Goal: Task Accomplishment & Management: Use online tool/utility

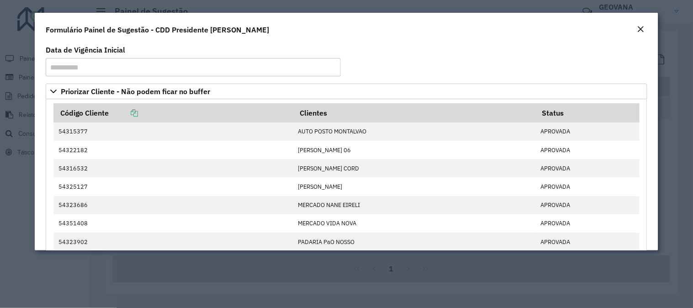
click at [636, 30] on button "Close" at bounding box center [640, 30] width 13 height 12
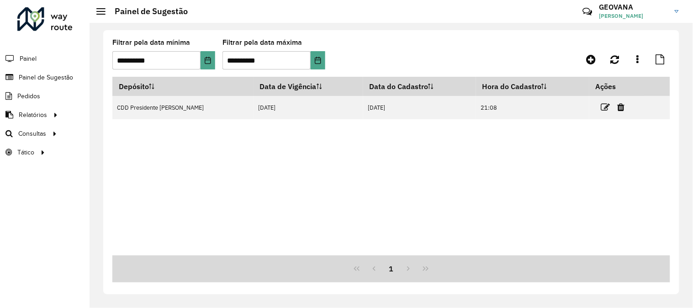
click at [468, 49] on formly-group "**********" at bounding box center [317, 57] width 411 height 37
click at [117, 131] on span "Roteirização" at bounding box center [122, 134] width 37 height 10
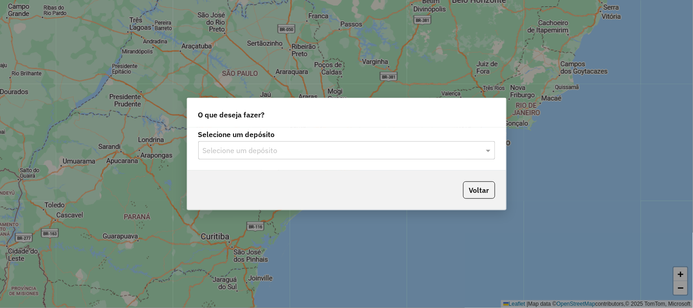
click at [284, 147] on input "text" at bounding box center [337, 150] width 269 height 11
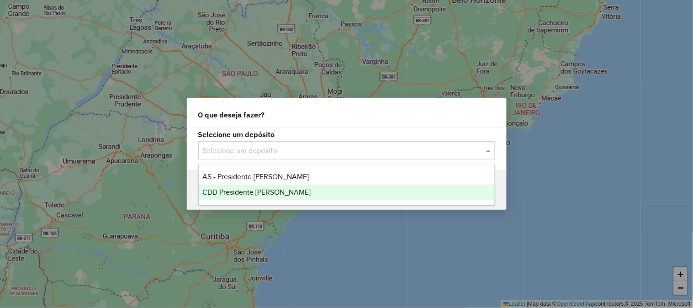
click at [258, 190] on span "CDD Presidente [PERSON_NAME]" at bounding box center [256, 192] width 108 height 8
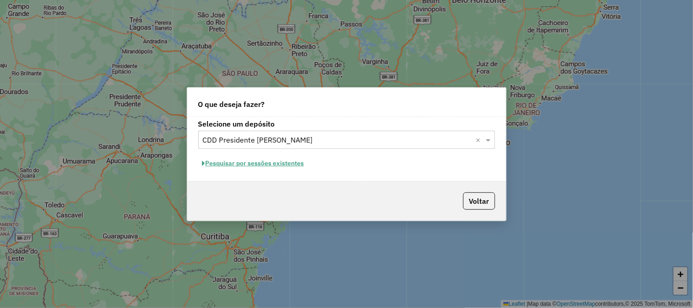
click at [284, 165] on button "Pesquisar por sessões existentes" at bounding box center [253, 163] width 110 height 14
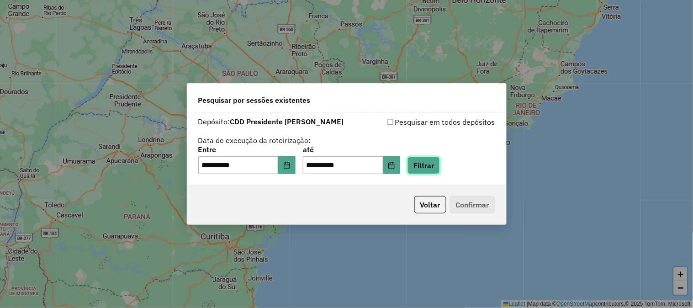
click at [434, 167] on button "Filtrar" at bounding box center [423, 165] width 32 height 17
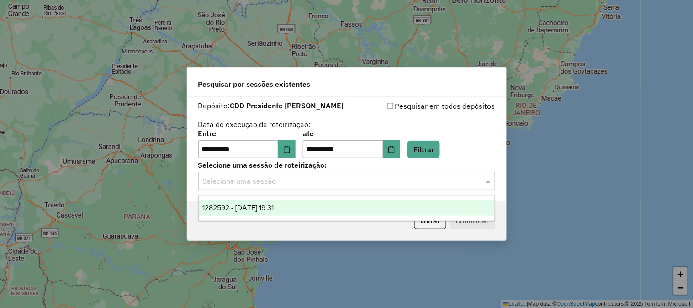
click at [247, 176] on input "text" at bounding box center [337, 181] width 269 height 11
click at [242, 209] on span "1282592 - 25/09/2025 19:31" at bounding box center [237, 208] width 71 height 8
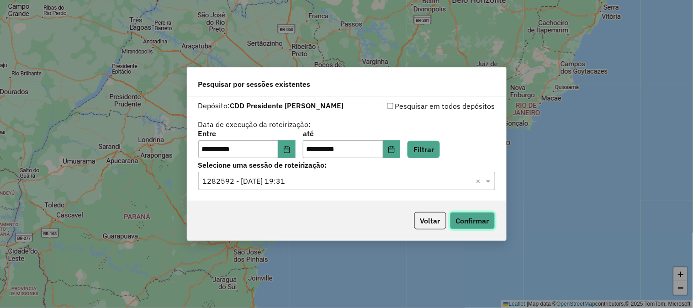
click at [480, 221] on button "Confirmar" at bounding box center [472, 220] width 45 height 17
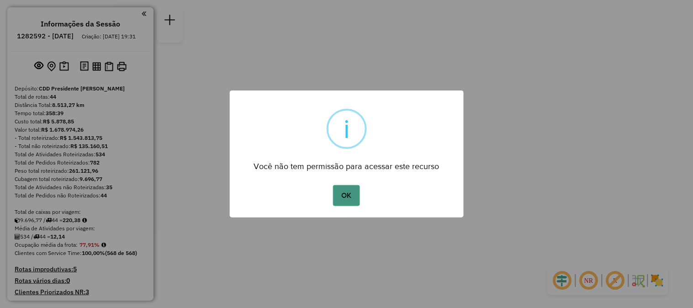
click at [354, 190] on button "OK" at bounding box center [346, 195] width 27 height 21
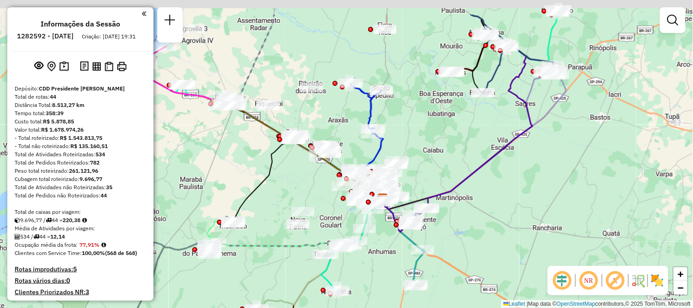
drag, startPoint x: 403, startPoint y: 128, endPoint x: 440, endPoint y: 172, distance: 57.1
click at [440, 172] on div "Janela de atendimento Grade de atendimento Capacidade Transportadoras Veículos …" at bounding box center [346, 154] width 693 height 308
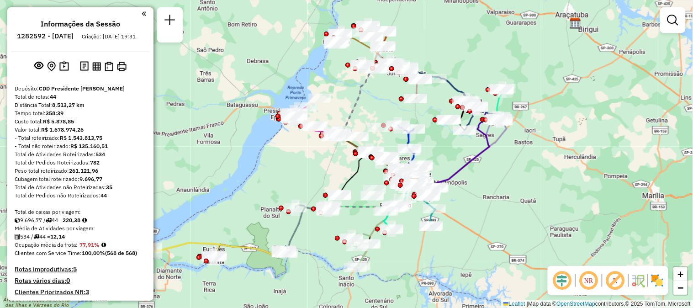
drag, startPoint x: 423, startPoint y: 141, endPoint x: 437, endPoint y: 151, distance: 17.0
click at [437, 151] on div "Janela de atendimento Grade de atendimento Capacidade Transportadoras Veículos …" at bounding box center [346, 154] width 693 height 308
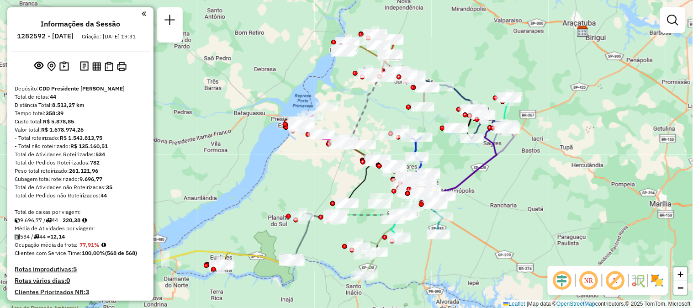
drag, startPoint x: 439, startPoint y: 147, endPoint x: 448, endPoint y: 155, distance: 12.9
click at [448, 156] on div "Janela de atendimento Grade de atendimento Capacidade Transportadoras Veículos …" at bounding box center [346, 154] width 693 height 308
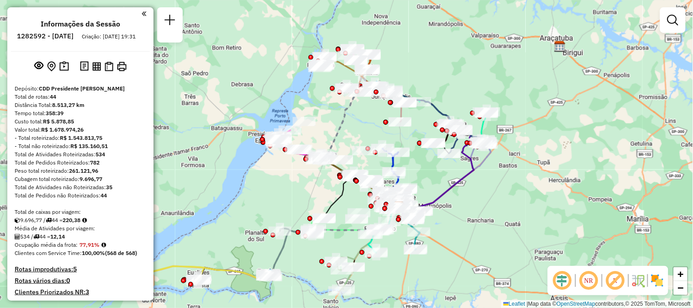
drag, startPoint x: 375, startPoint y: 108, endPoint x: 350, endPoint y: 121, distance: 28.8
click at [350, 121] on div "Janela de atendimento Grade de atendimento Capacidade Transportadoras Veículos …" at bounding box center [346, 154] width 693 height 308
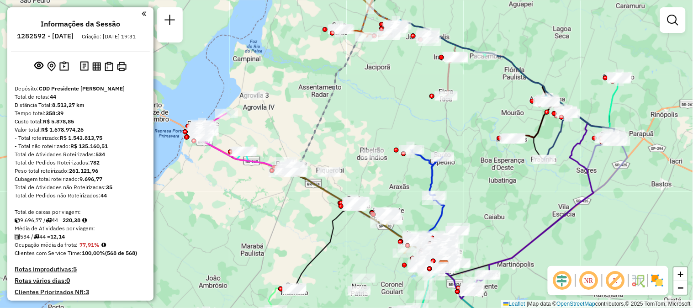
drag, startPoint x: 391, startPoint y: 144, endPoint x: 391, endPoint y: 118, distance: 26.0
click at [391, 118] on div "Janela de atendimento Grade de atendimento Capacidade Transportadoras Veículos …" at bounding box center [346, 154] width 693 height 308
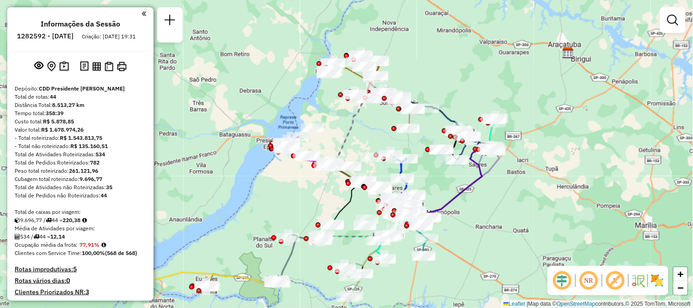
drag, startPoint x: 395, startPoint y: 106, endPoint x: 384, endPoint y: 129, distance: 25.1
click at [384, 129] on div "Janela de atendimento Grade de atendimento Capacidade Transportadoras Veículos …" at bounding box center [346, 154] width 693 height 308
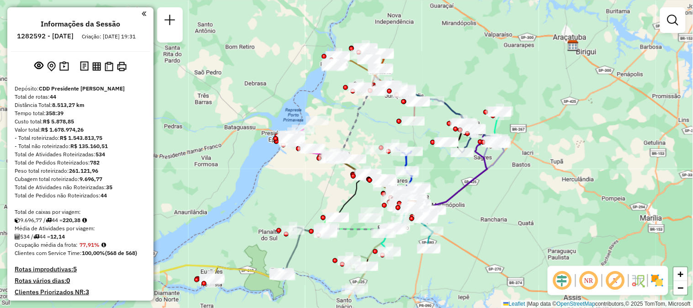
drag, startPoint x: 301, startPoint y: 200, endPoint x: 306, endPoint y: 193, distance: 8.9
click at [306, 193] on div "Janela de atendimento Grade de atendimento Capacidade Transportadoras Veículos …" at bounding box center [346, 154] width 693 height 308
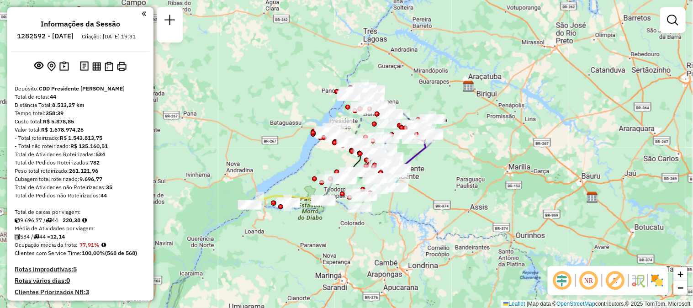
drag, startPoint x: 307, startPoint y: 260, endPoint x: 336, endPoint y: 227, distance: 43.7
click at [336, 227] on div "Janela de atendimento Grade de atendimento Capacidade Transportadoras Veículos …" at bounding box center [346, 154] width 693 height 308
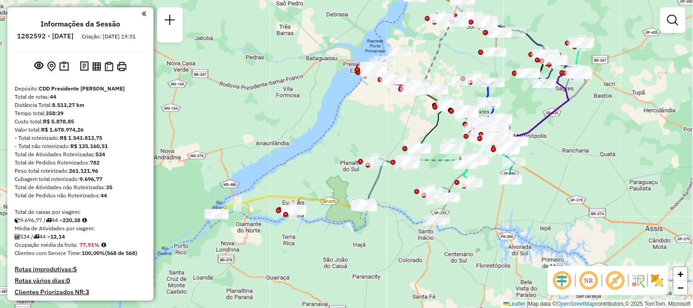
drag, startPoint x: 297, startPoint y: 224, endPoint x: 377, endPoint y: 241, distance: 82.1
click at [377, 241] on div "Janela de atendimento Grade de atendimento Capacidade Transportadoras Veículos …" at bounding box center [346, 154] width 693 height 308
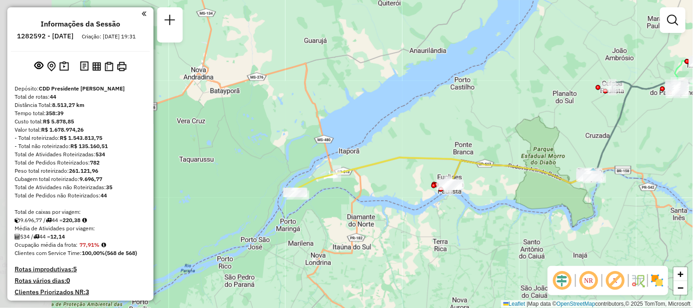
drag, startPoint x: 217, startPoint y: 231, endPoint x: 293, endPoint y: 230, distance: 76.3
click at [293, 230] on div "Janela de atendimento Grade de atendimento Capacidade Transportadoras Veículos …" at bounding box center [346, 154] width 693 height 308
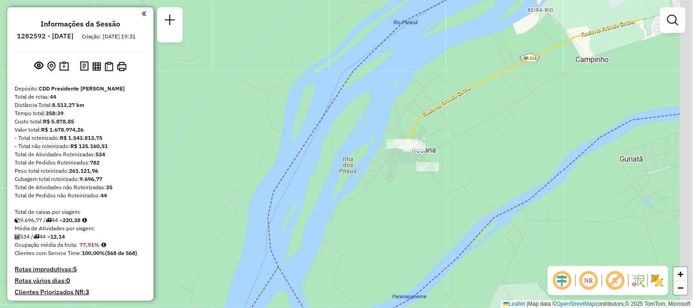
drag, startPoint x: 391, startPoint y: 142, endPoint x: 358, endPoint y: 215, distance: 80.3
click at [358, 215] on div "Janela de atendimento Grade de atendimento Capacidade Transportadoras Veículos …" at bounding box center [346, 154] width 693 height 308
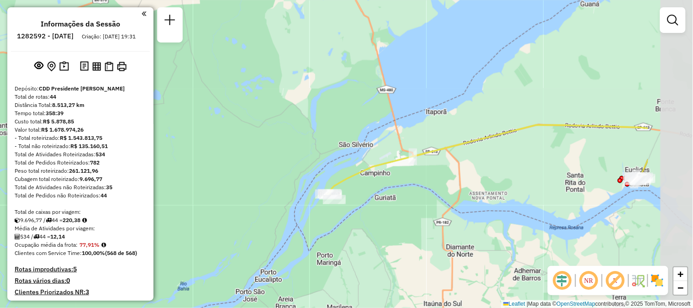
drag, startPoint x: 577, startPoint y: 166, endPoint x: 454, endPoint y: 189, distance: 125.0
click at [454, 189] on div "Janela de atendimento Grade de atendimento Capacidade Transportadoras Veículos …" at bounding box center [346, 154] width 693 height 308
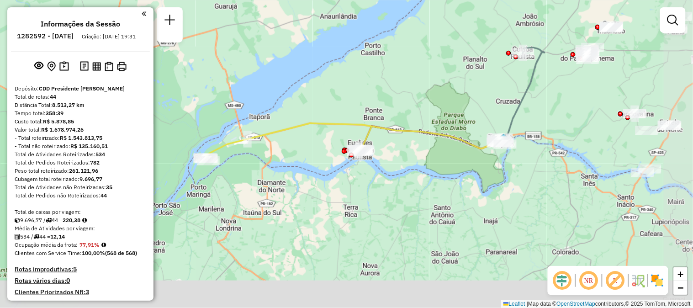
drag, startPoint x: 594, startPoint y: 208, endPoint x: 382, endPoint y: 170, distance: 215.7
click at [382, 170] on div "Janela de atendimento Grade de atendimento Capacidade Transportadoras Veículos …" at bounding box center [346, 154] width 693 height 308
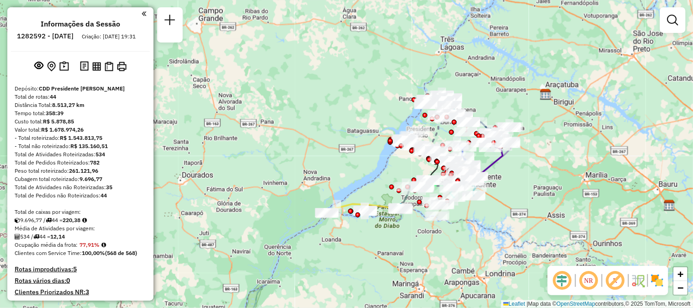
drag, startPoint x: 596, startPoint y: 159, endPoint x: 540, endPoint y: 197, distance: 67.7
click at [540, 197] on div "Janela de atendimento Grade de atendimento Capacidade Transportadoras Veículos …" at bounding box center [346, 154] width 693 height 308
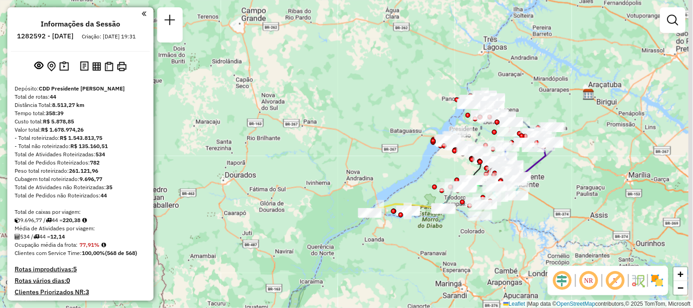
drag, startPoint x: 637, startPoint y: 157, endPoint x: 613, endPoint y: 158, distance: 24.2
click at [613, 158] on div "Janela de atendimento Grade de atendimento Capacidade Transportadoras Veículos …" at bounding box center [346, 154] width 693 height 308
